Goal: Information Seeking & Learning: Check status

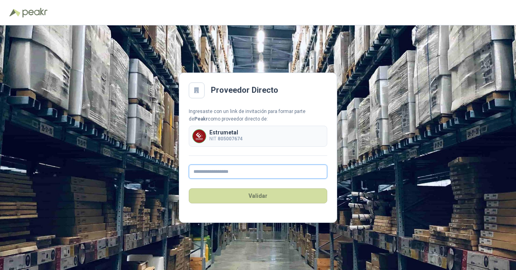
click at [252, 177] on input "text" at bounding box center [258, 171] width 139 height 14
type input "**********"
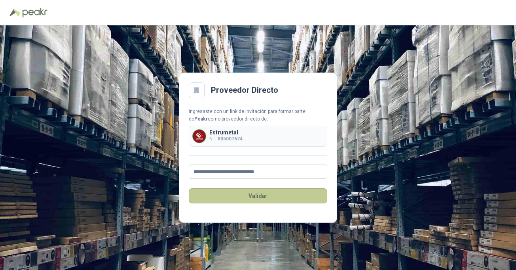
click at [251, 197] on button "Validar" at bounding box center [258, 195] width 139 height 15
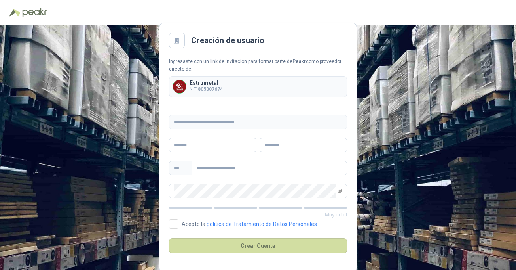
click at [42, 12] on img at bounding box center [34, 13] width 25 height 10
drag, startPoint x: 273, startPoint y: 50, endPoint x: 193, endPoint y: 33, distance: 82.2
click at [272, 50] on main "**********" at bounding box center [258, 147] width 198 height 249
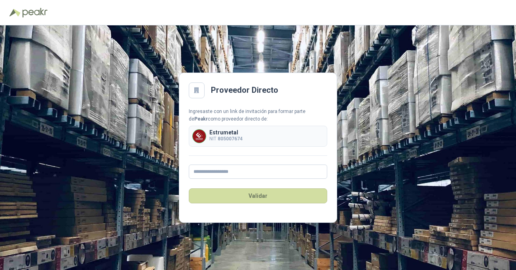
click at [208, 146] on div "Estrumetal NIT 805007674" at bounding box center [258, 136] width 139 height 21
click at [198, 171] on input "text" at bounding box center [258, 171] width 139 height 14
type input "**********"
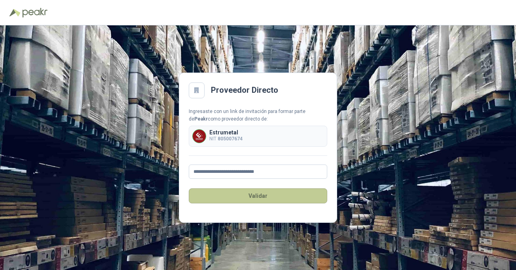
click at [259, 196] on button "Validar" at bounding box center [258, 195] width 139 height 15
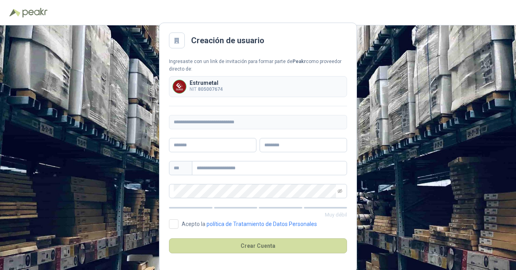
scroll to position [3, 0]
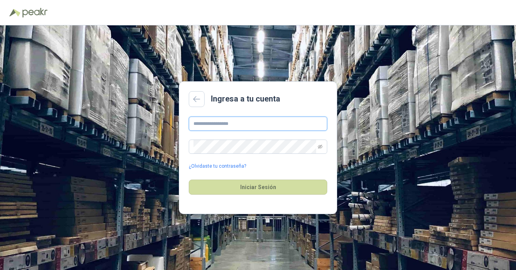
click at [246, 122] on input "text" at bounding box center [258, 123] width 139 height 14
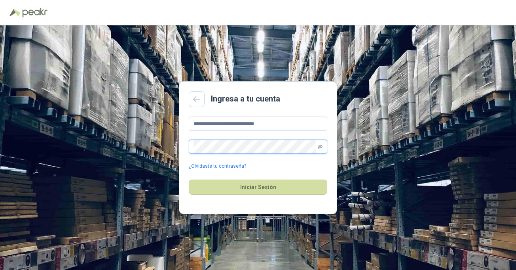
click at [322, 145] on icon "eye-invisible" at bounding box center [320, 146] width 5 height 5
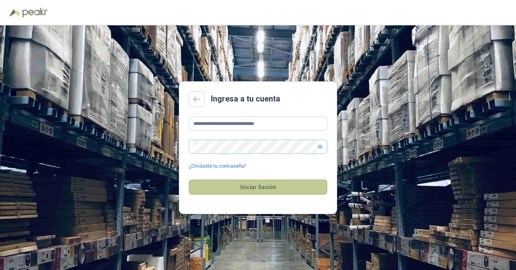
click at [277, 192] on button "Iniciar Sesión" at bounding box center [258, 186] width 139 height 15
click at [223, 190] on button "Iniciar Sesión" at bounding box center [258, 186] width 139 height 15
click at [217, 184] on button "Iniciar Sesión" at bounding box center [258, 186] width 139 height 15
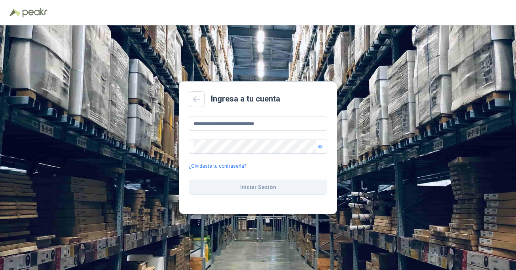
click at [217, 184] on button "Iniciar Sesión" at bounding box center [258, 186] width 139 height 15
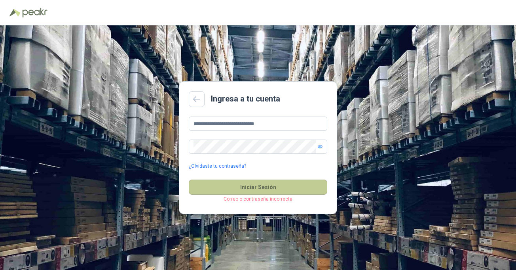
click at [217, 184] on button "Iniciar Sesión" at bounding box center [258, 186] width 139 height 15
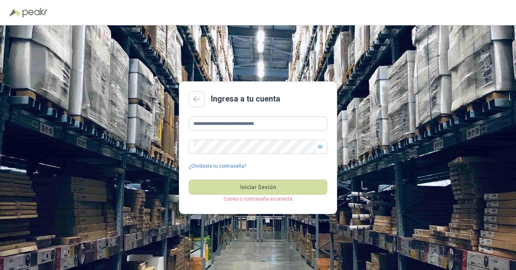
click at [235, 131] on div "**********" at bounding box center [258, 142] width 139 height 53
click at [227, 126] on input "**********" at bounding box center [258, 123] width 139 height 14
click at [225, 126] on input "**********" at bounding box center [258, 123] width 139 height 14
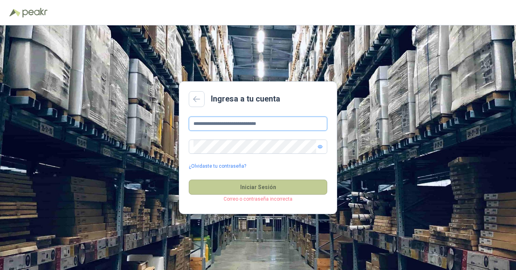
type input "**********"
click at [223, 184] on button "Iniciar Sesión" at bounding box center [258, 186] width 139 height 15
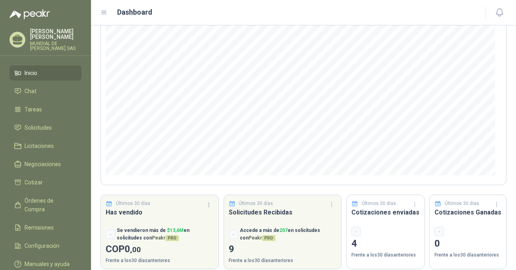
scroll to position [79, 0]
click at [46, 122] on link "Solicitudes" at bounding box center [46, 127] width 72 height 15
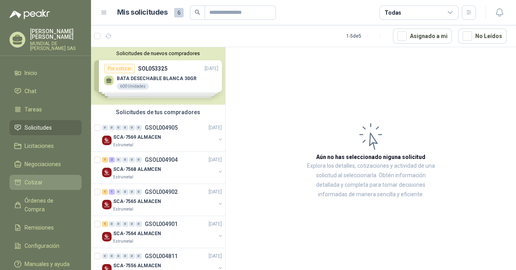
click at [45, 181] on li "Cotizar" at bounding box center [45, 182] width 63 height 9
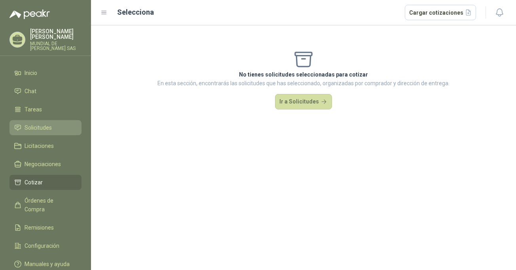
click at [35, 126] on span "Solicitudes" at bounding box center [38, 127] width 27 height 9
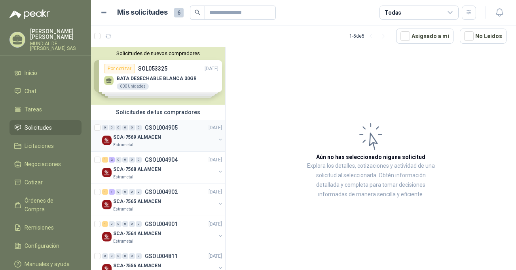
click at [169, 128] on p "GSOL004905" at bounding box center [161, 128] width 33 height 6
click at [46, 203] on span "Órdenes de Compra" at bounding box center [49, 204] width 49 height 17
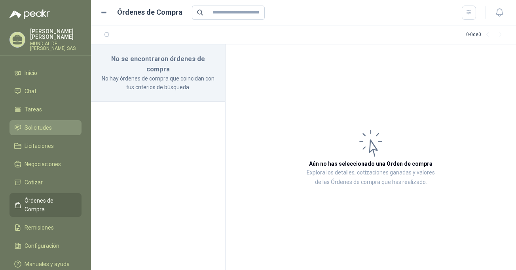
click at [44, 125] on span "Solicitudes" at bounding box center [38, 127] width 27 height 9
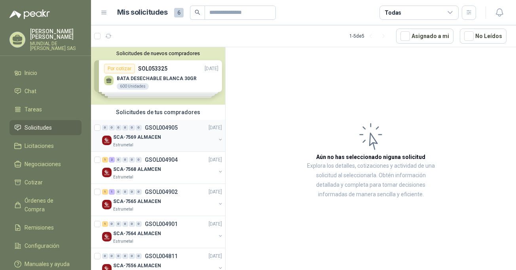
click at [189, 136] on div "SCA-7569 ALMACEN" at bounding box center [164, 137] width 103 height 10
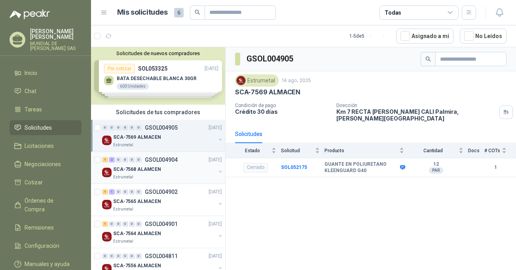
click at [191, 157] on div "1 2 0 0 0 0 GSOL004904 [DATE]" at bounding box center [163, 160] width 122 height 10
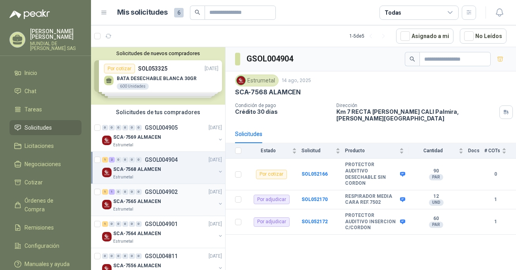
click at [185, 192] on div "1 1 0 0 0 0 GSOL004902 [DATE]" at bounding box center [163, 192] width 122 height 10
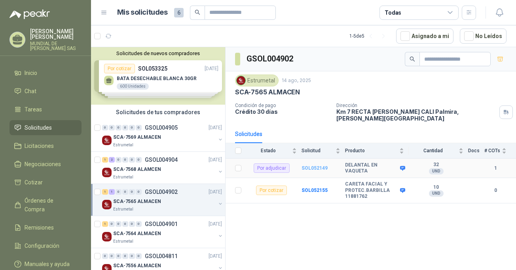
click at [311, 165] on b "SOL052149" at bounding box center [315, 168] width 26 height 6
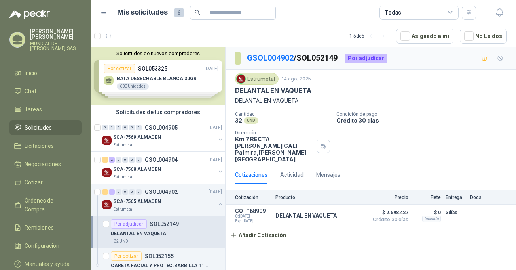
drag, startPoint x: 447, startPoint y: 224, endPoint x: 367, endPoint y: 223, distance: 79.2
click at [367, 223] on div "Cotización Producto Precio Flete Entrega Docs COT168909 C: [DATE] Exp: [DATE] D…" at bounding box center [371, 216] width 291 height 53
click at [391, 207] on span "$ 2.598.427" at bounding box center [389, 212] width 40 height 10
click at [352, 210] on button "Detalles" at bounding box center [345, 215] width 37 height 11
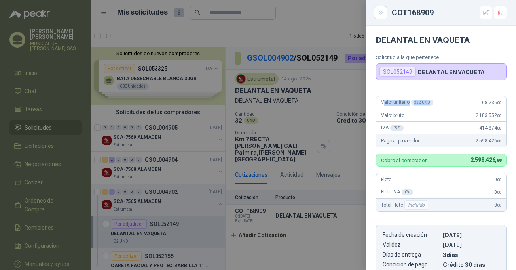
drag, startPoint x: 383, startPoint y: 101, endPoint x: 439, endPoint y: 106, distance: 56.0
click at [439, 106] on div "Valor unitario x 32 UND  68.236 ,00" at bounding box center [442, 102] width 130 height 13
click at [284, 234] on div at bounding box center [258, 135] width 516 height 270
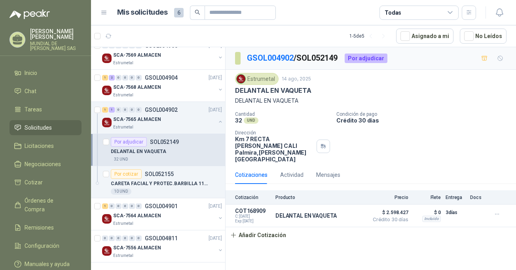
scroll to position [83, 0]
